Goal: Information Seeking & Learning: Learn about a topic

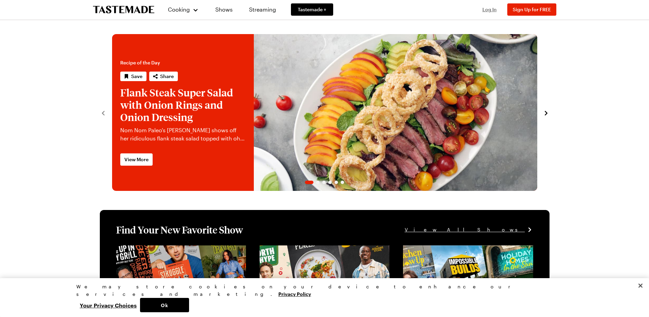
click at [493, 8] on span "Log In" at bounding box center [490, 9] width 14 height 6
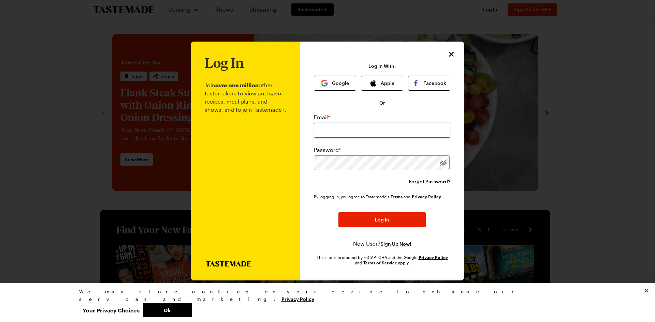
click at [363, 127] on input "email" at bounding box center [382, 130] width 136 height 15
type input "[EMAIL_ADDRESS][DOMAIN_NAME]"
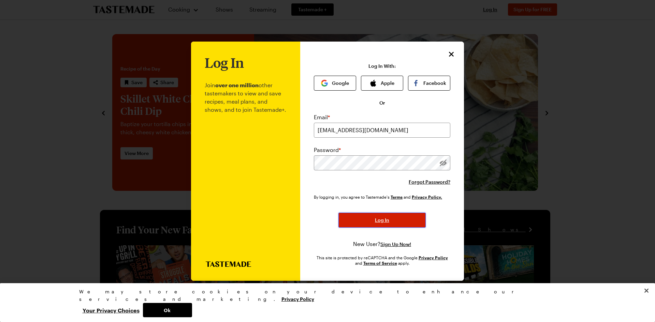
click at [379, 215] on button "Log In" at bounding box center [381, 220] width 87 height 15
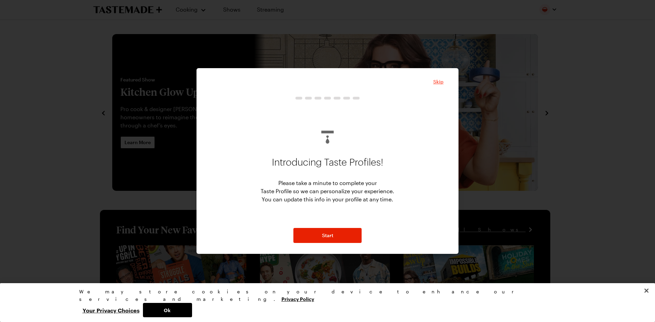
click at [439, 83] on span "Skip" at bounding box center [438, 81] width 10 height 7
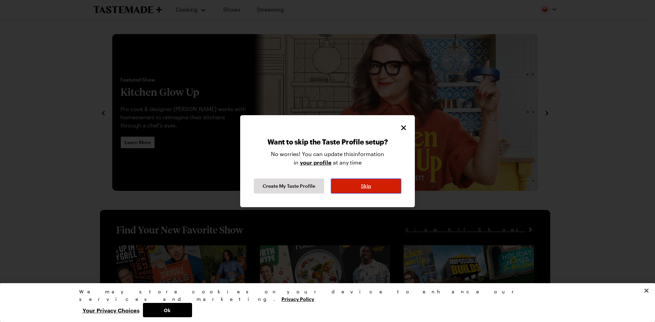
click at [359, 188] on button "Skip" at bounding box center [366, 186] width 70 height 15
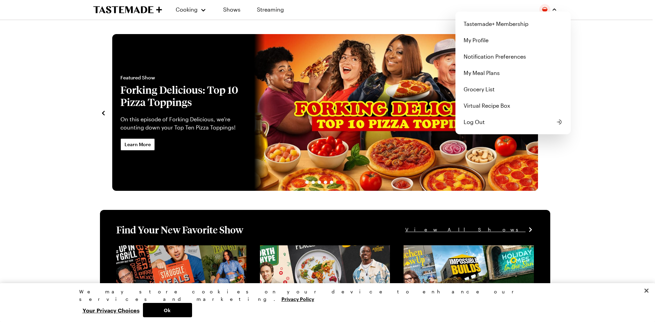
click at [371, 9] on div "Cooking Shows Streaming Tastemade+ Membership My Profile Notification Preferenc…" at bounding box center [324, 9] width 491 height 19
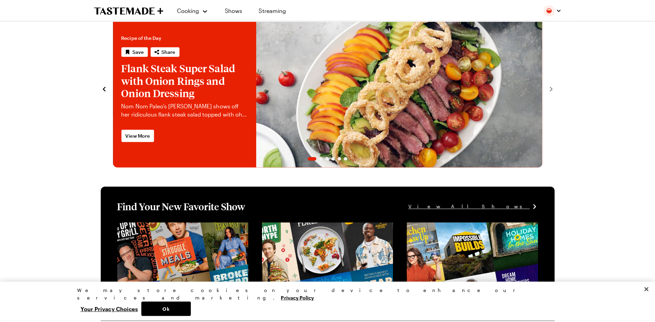
scroll to position [68, 0]
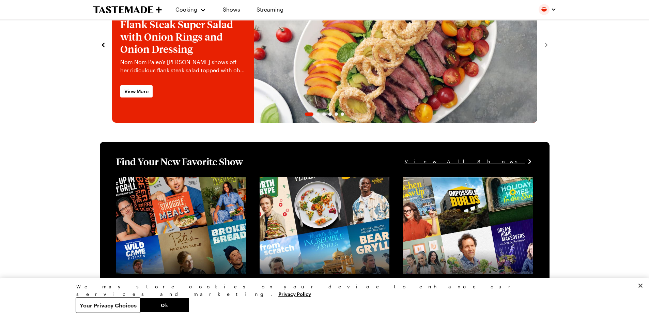
click at [140, 306] on button "Your Privacy Choices" at bounding box center [108, 305] width 64 height 14
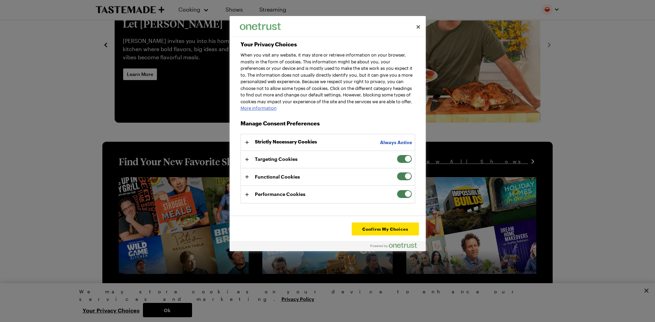
click at [407, 163] on span "Your Privacy Choices" at bounding box center [403, 159] width 15 height 9
click at [396, 155] on input "Targeting Cookies" at bounding box center [396, 155] width 0 height 0
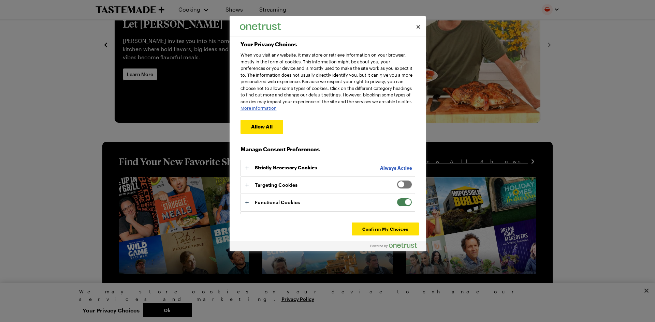
click at [405, 207] on span "Your Privacy Choices" at bounding box center [403, 202] width 15 height 9
click at [396, 198] on input "Functional Cookies" at bounding box center [396, 198] width 0 height 0
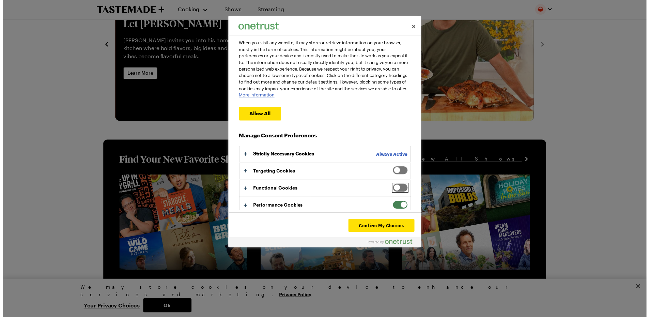
scroll to position [22, 0]
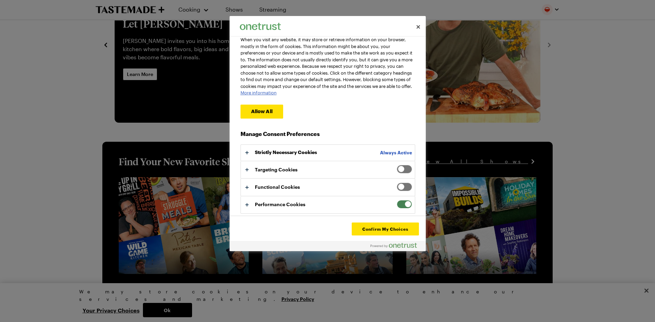
click at [403, 202] on span "Your Privacy Choices" at bounding box center [403, 204] width 15 height 9
click at [396, 200] on input "Performance Cookies" at bounding box center [396, 200] width 0 height 0
click at [393, 230] on button "Confirm My Choices" at bounding box center [384, 229] width 67 height 13
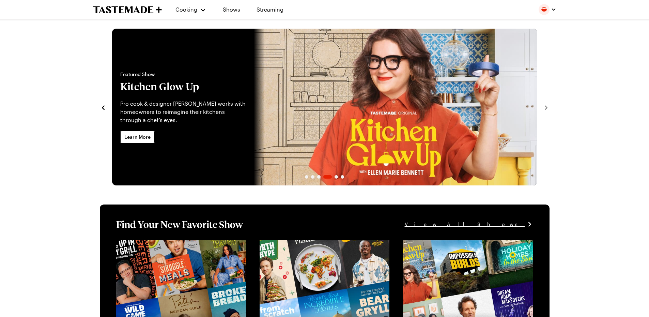
scroll to position [0, 0]
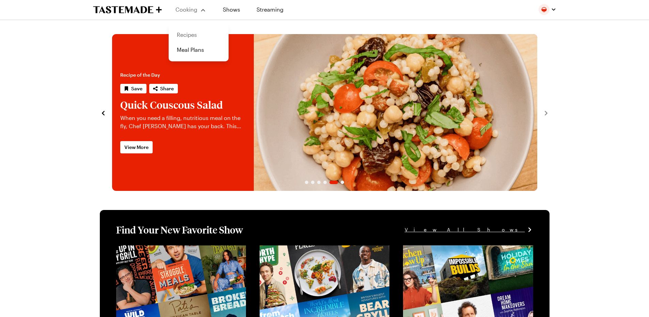
click at [185, 33] on link "Recipes" at bounding box center [199, 34] width 52 height 15
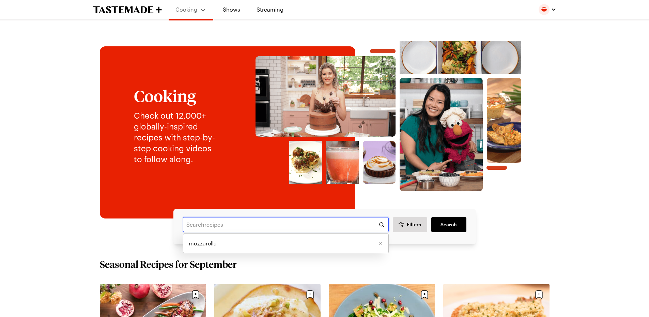
click at [205, 228] on input "text" at bounding box center [286, 224] width 206 height 15
type input "spice bars"
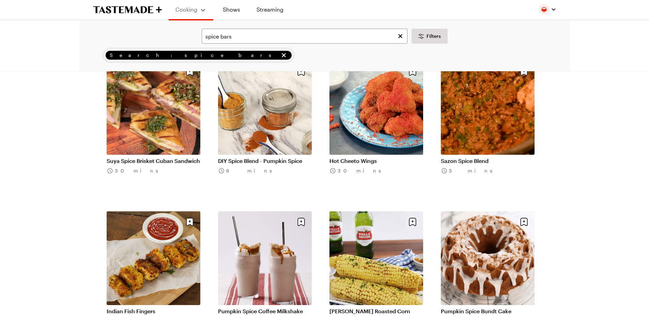
scroll to position [273, 0]
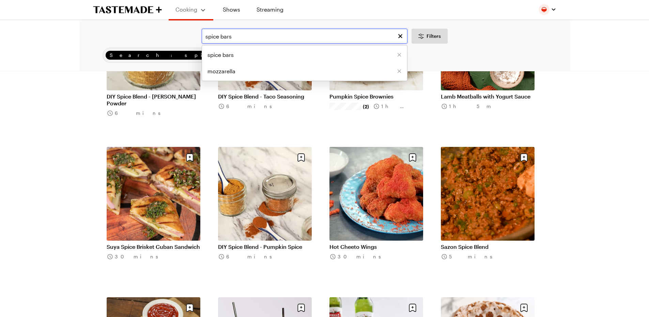
click at [233, 34] on input "spice bars" at bounding box center [305, 36] width 206 height 15
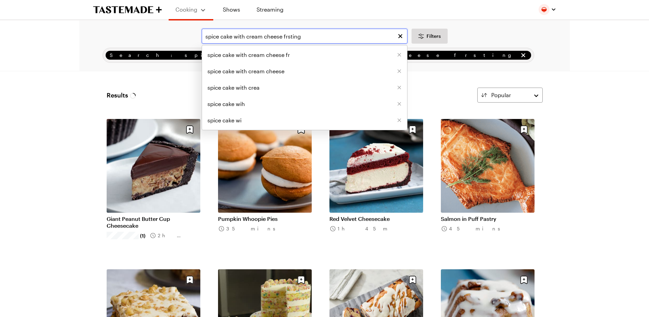
type input "spice cake with cream cheese frsting"
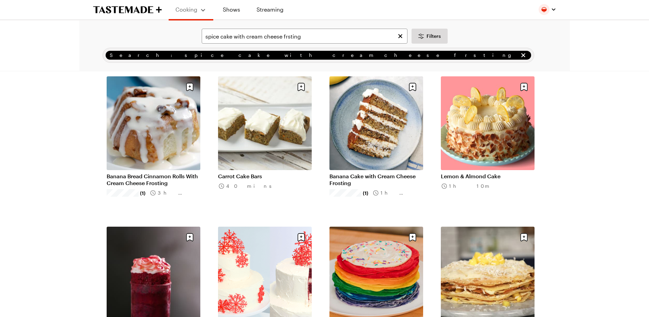
scroll to position [34, 0]
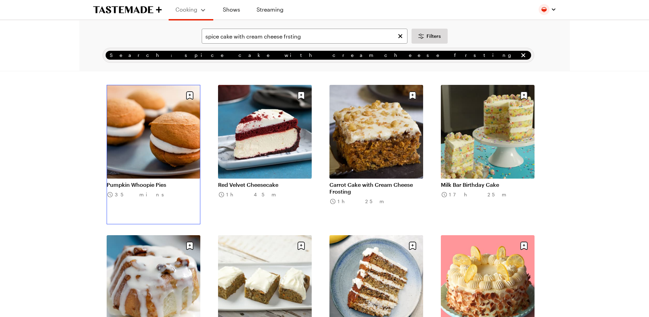
click at [153, 181] on link "Pumpkin Whoopie Pies" at bounding box center [154, 184] width 94 height 7
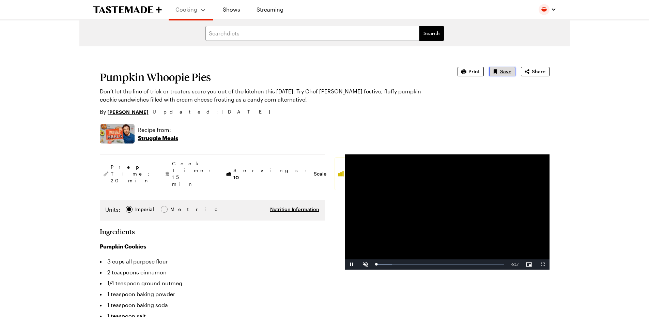
click at [500, 72] on button "Save" at bounding box center [503, 72] width 26 height 10
type textarea "x"
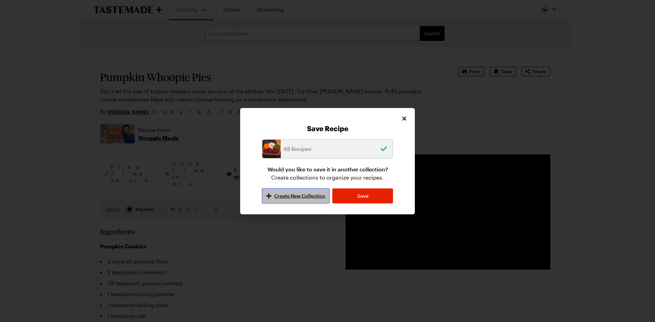
click at [302, 197] on span "Create New Collection" at bounding box center [299, 196] width 51 height 7
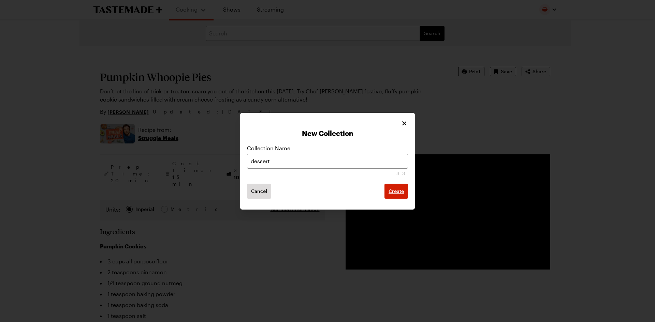
type input "dessert"
click at [393, 190] on span "Create" at bounding box center [395, 191] width 15 height 7
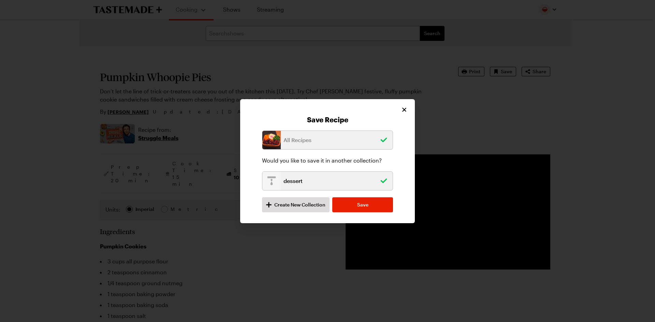
click at [385, 139] on icon at bounding box center [383, 139] width 6 height 4
click at [382, 137] on icon at bounding box center [384, 140] width 10 height 10
click at [386, 183] on icon "remove recipe from dessert collection" at bounding box center [384, 181] width 10 height 10
click at [384, 179] on icon "add recipe to dessert collection" at bounding box center [383, 181] width 6 height 6
click at [362, 205] on span "Save" at bounding box center [362, 204] width 11 height 7
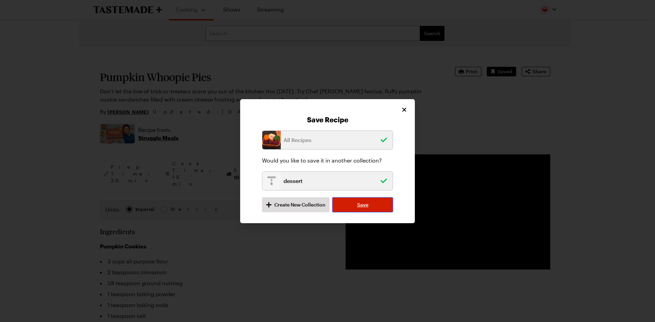
type textarea "x"
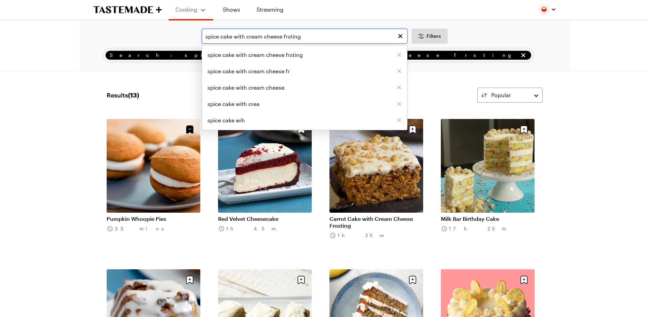
click at [286, 38] on input "spice cake with cream cheese frsting" at bounding box center [305, 36] width 206 height 15
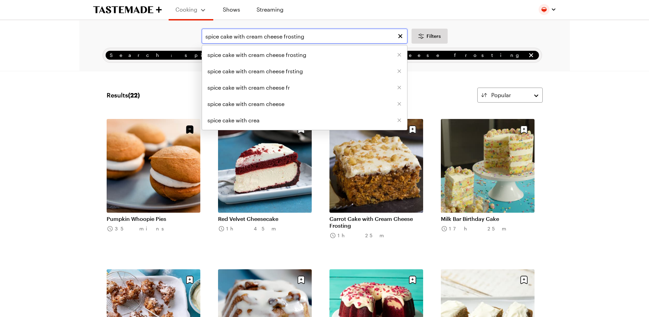
drag, startPoint x: 281, startPoint y: 36, endPoint x: 247, endPoint y: 36, distance: 33.8
click at [247, 36] on input "spice cake with cream cheese frosting" at bounding box center [305, 36] width 206 height 15
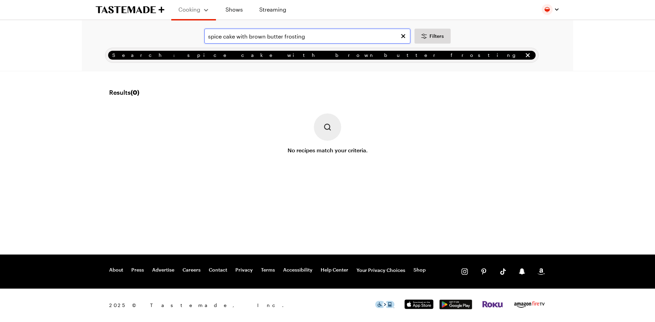
click at [282, 36] on input "spice cake with brown butter frosting" at bounding box center [307, 36] width 206 height 15
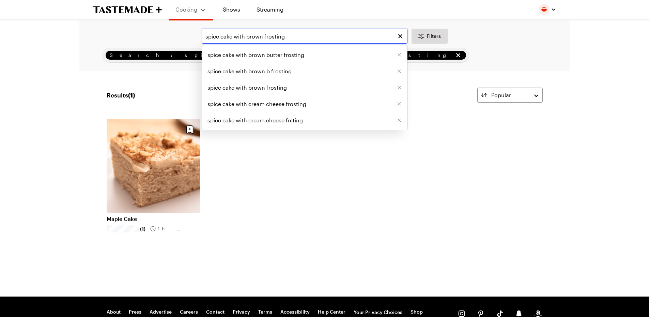
type input "spice cake with brown frosting"
click at [160, 215] on link "Maple Cake" at bounding box center [154, 218] width 94 height 7
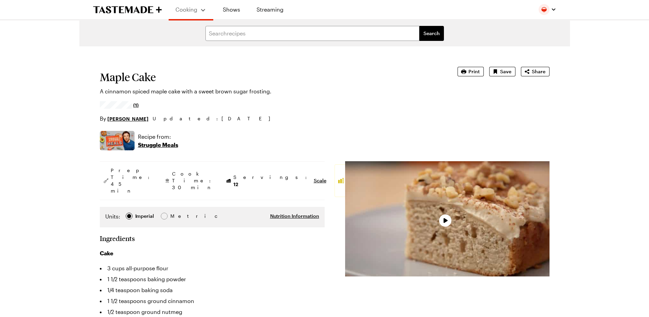
type textarea "x"
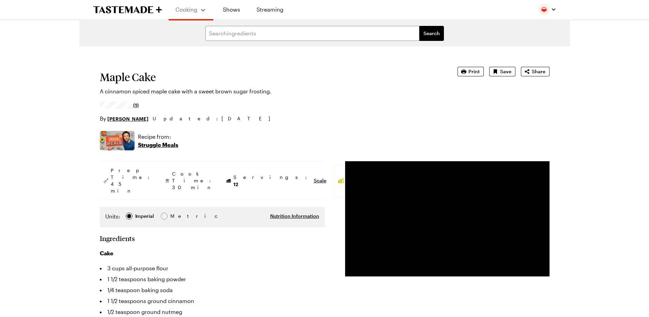
click at [151, 12] on icon "To Tastemade Home Page" at bounding box center [127, 10] width 69 height 8
